Goal: Information Seeking & Learning: Learn about a topic

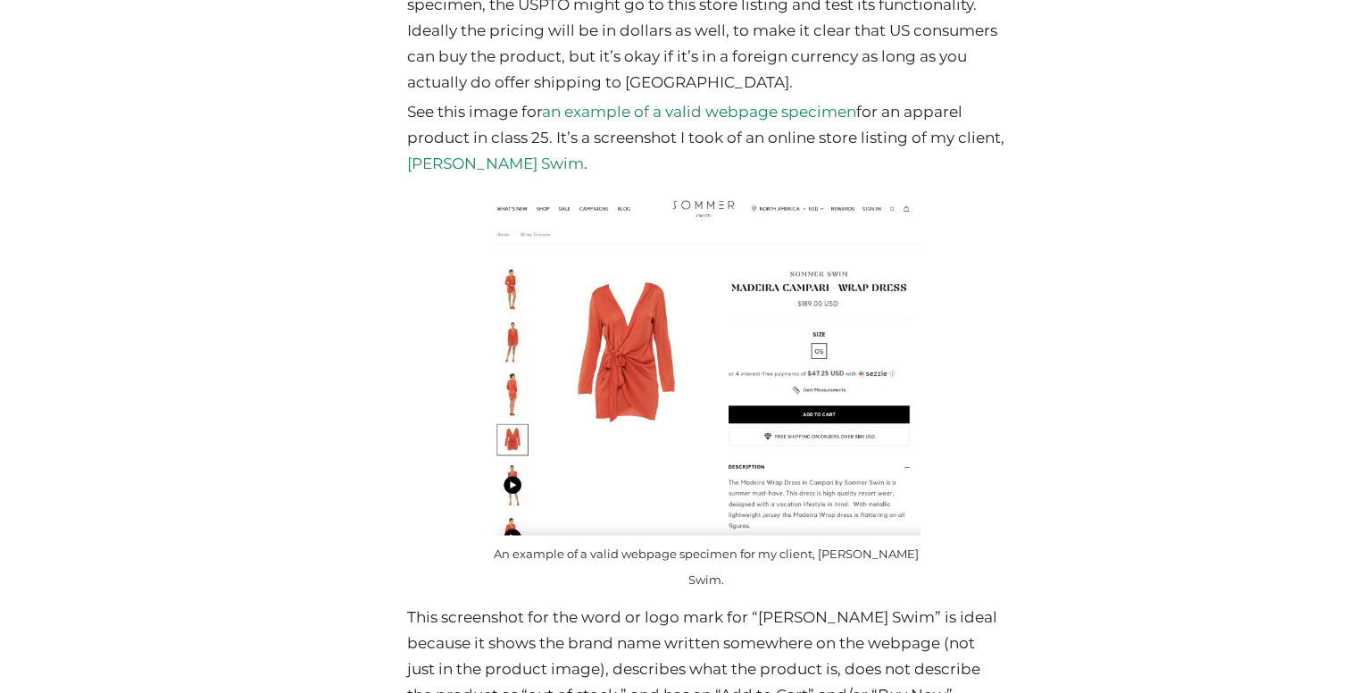
scroll to position [9647, 0]
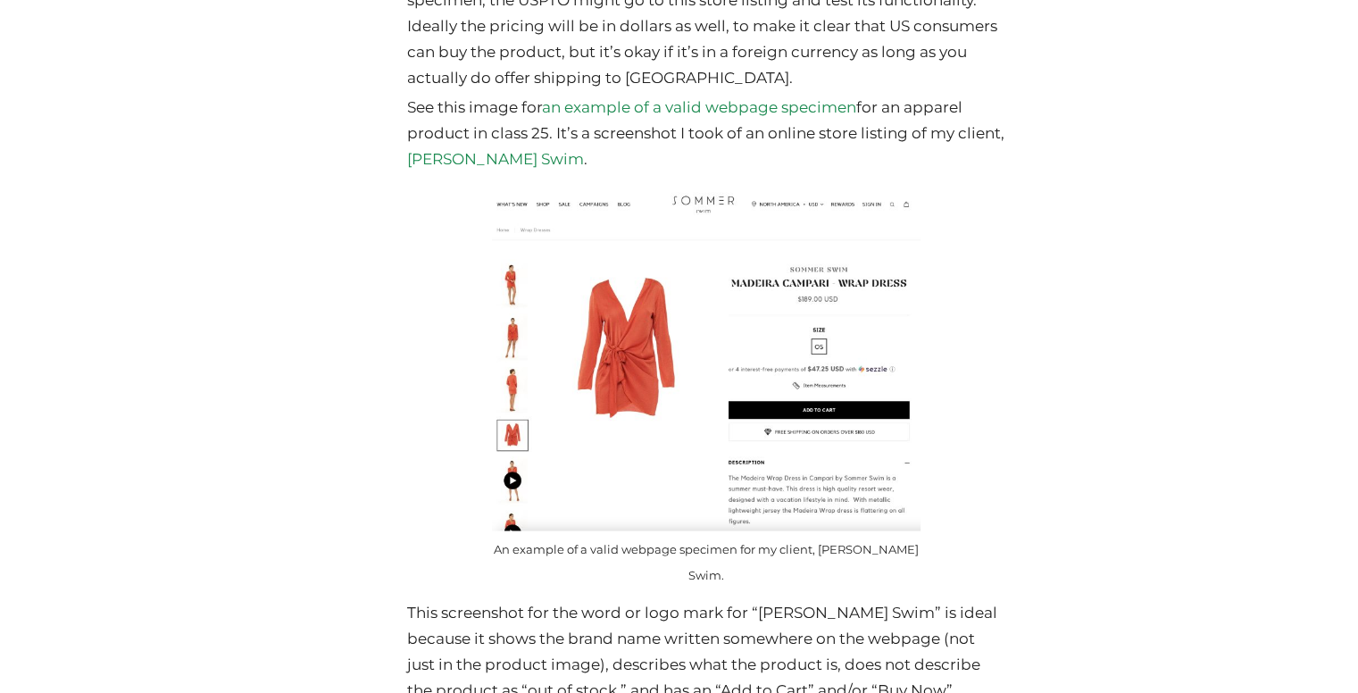
click at [859, 332] on img at bounding box center [706, 358] width 428 height 342
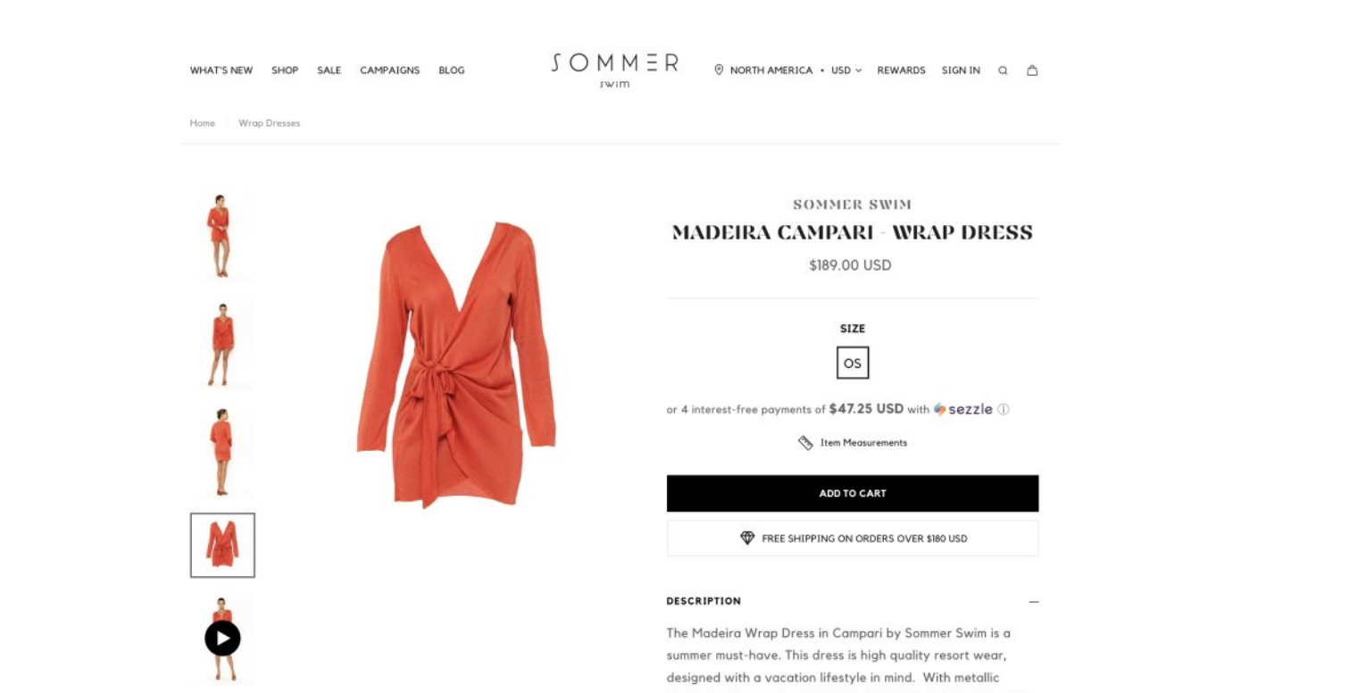
scroll to position [9642, 0]
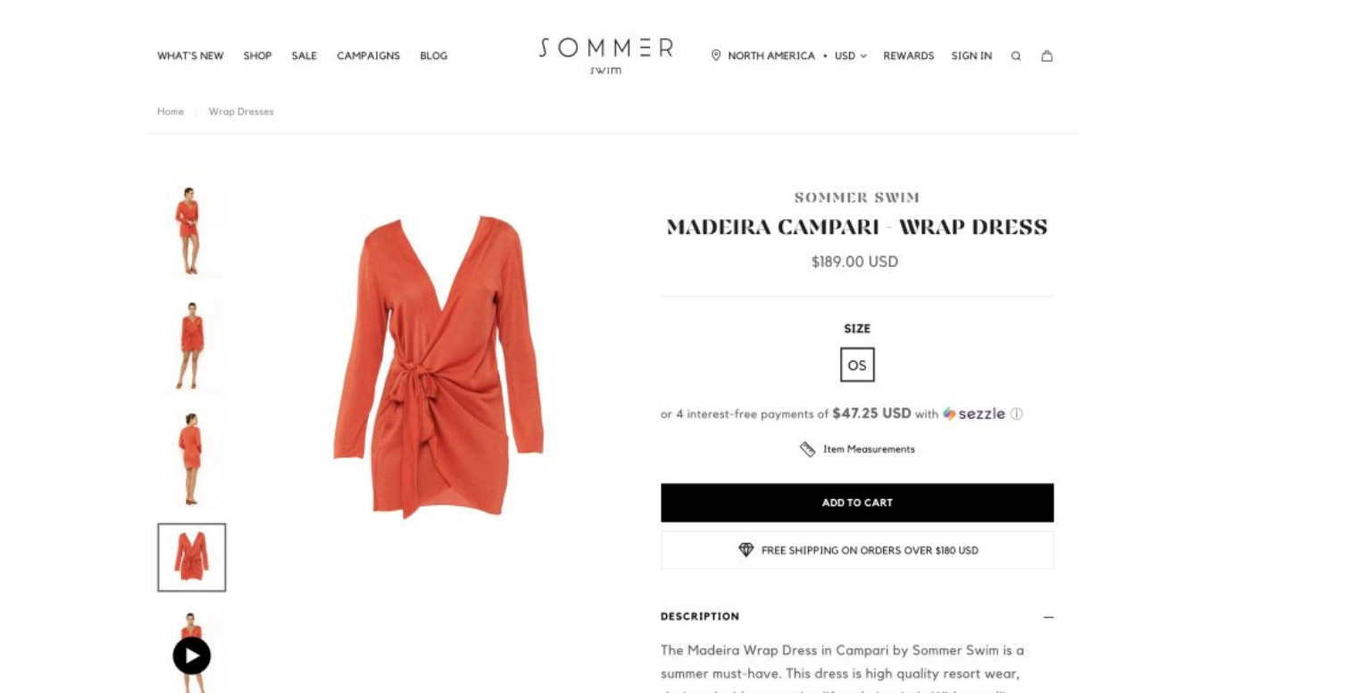
click at [794, 328] on img at bounding box center [706, 364] width 428 height 342
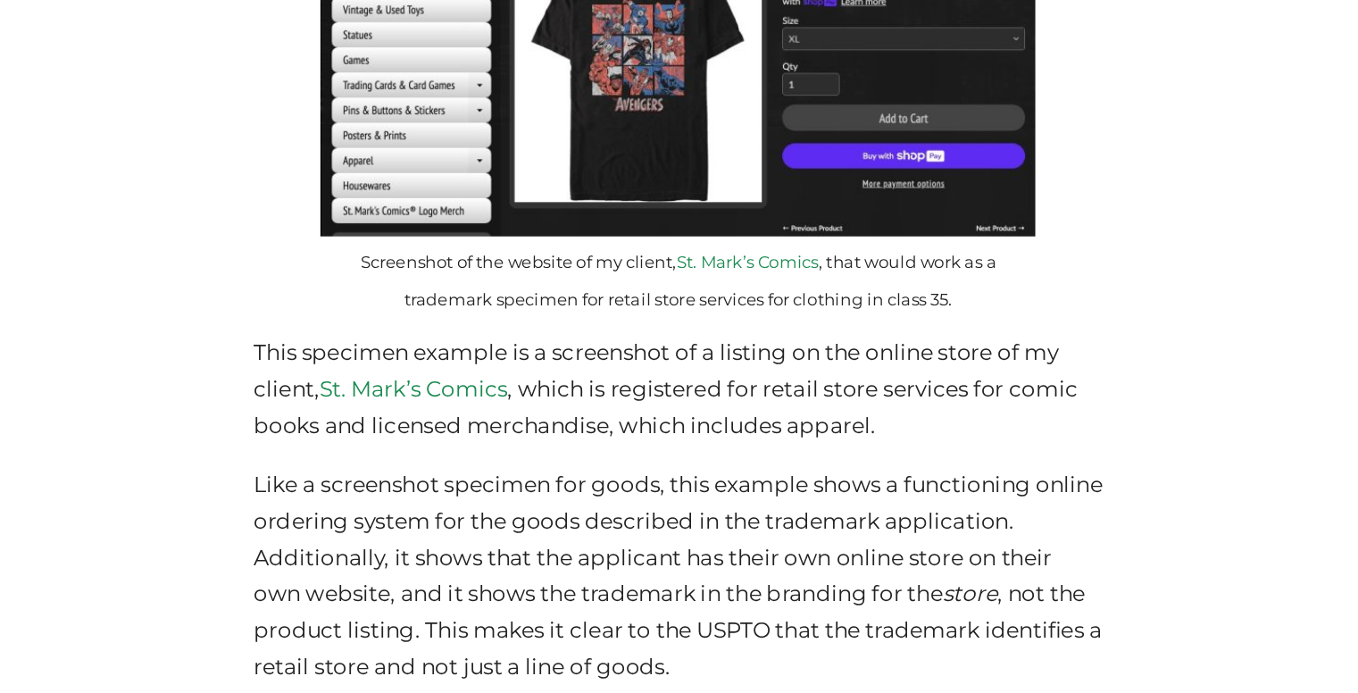
scroll to position [10704, 0]
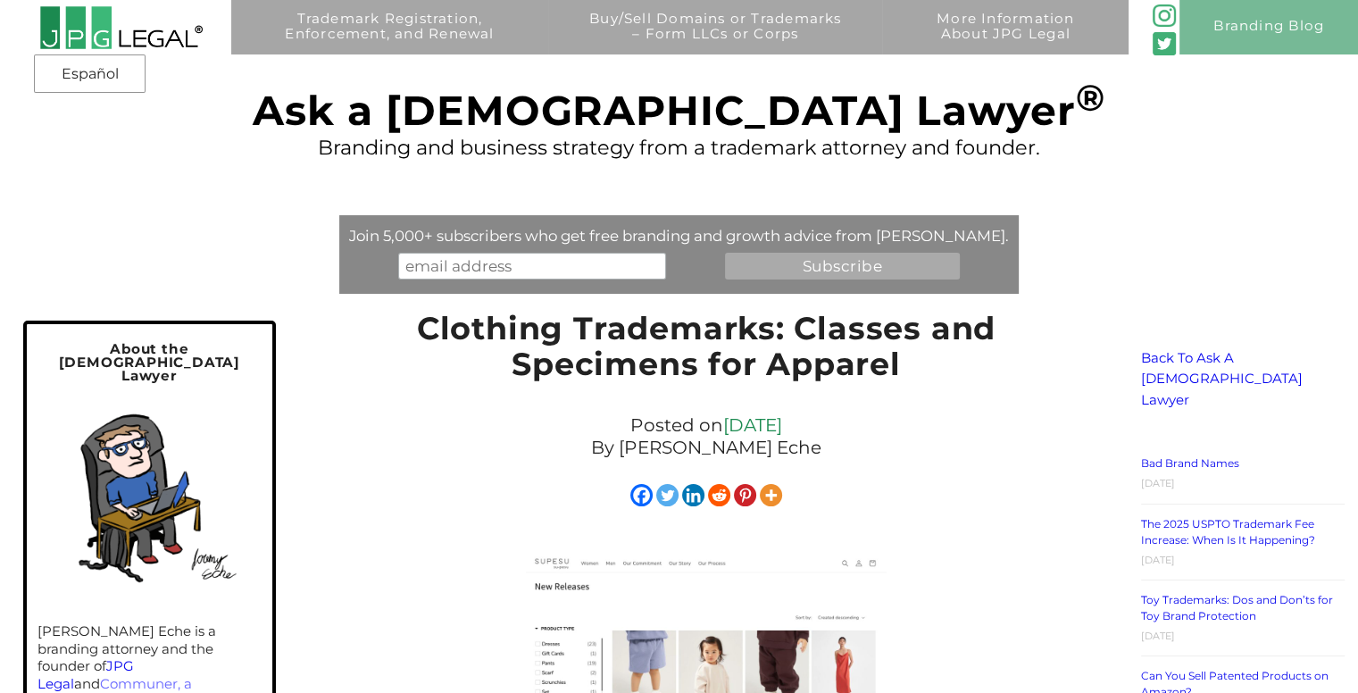
scroll to position [0, 0]
